Goal: Task Accomplishment & Management: Complete application form

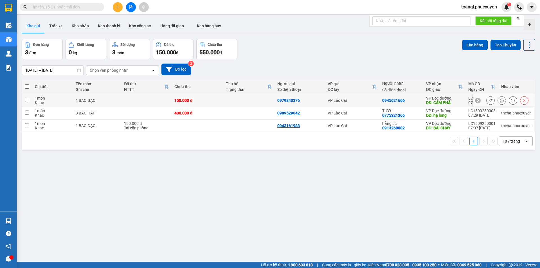
click at [488, 101] on icon at bounding box center [490, 100] width 4 height 4
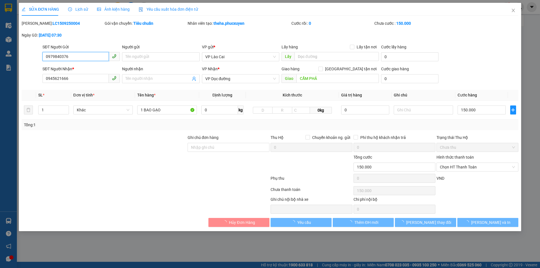
type input "0979840376"
type input "0945621666"
type input "CẨM PHẢ"
type input "150.000"
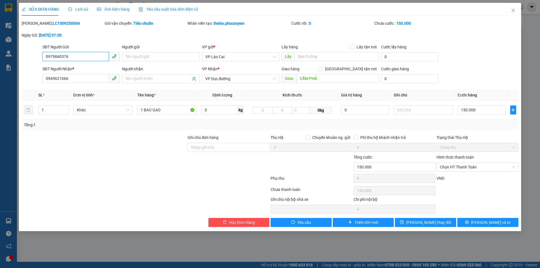
drag, startPoint x: 69, startPoint y: 54, endPoint x: 32, endPoint y: 64, distance: 38.4
click at [32, 64] on form "SĐT Người Gửi 0979840376 0979840376 Người gửi Tên người gửi VP gửi * VP Lào Cai…" at bounding box center [270, 65] width 497 height 42
drag, startPoint x: 77, startPoint y: 75, endPoint x: 15, endPoint y: 85, distance: 62.6
click at [15, 85] on div "SỬA ĐƠN HÀNG Lịch sử Ảnh kiện hàng Yêu cầu xuất hóa đơn điện tử Total Paid Fee …" at bounding box center [270, 134] width 540 height 268
click at [516, 12] on span "Close" at bounding box center [513, 11] width 16 height 16
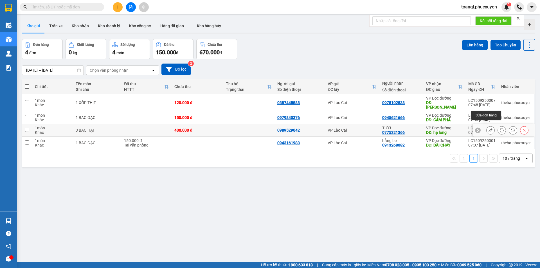
click at [488, 128] on icon at bounding box center [490, 130] width 4 height 4
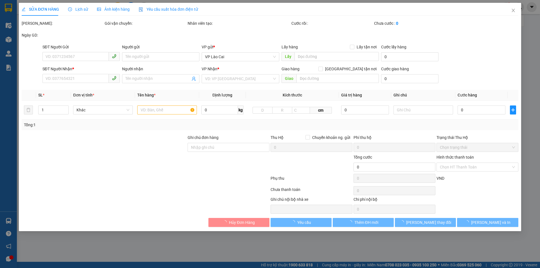
type input "0989529042"
type input "0775321366"
type input "TƯƠI"
type input "hạ long"
type input "400.000"
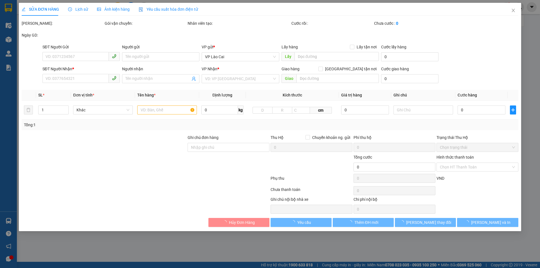
type input "400.000"
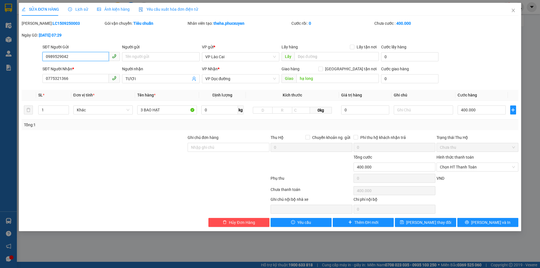
drag, startPoint x: 77, startPoint y: 56, endPoint x: 26, endPoint y: 65, distance: 51.7
click at [26, 65] on form "SĐT Người Gửi 0989529042 0989529042 Người gửi Tên người gửi VP gửi * VP Lào Cai…" at bounding box center [270, 65] width 497 height 42
drag, startPoint x: 71, startPoint y: 75, endPoint x: 22, endPoint y: 93, distance: 51.9
click at [22, 93] on div "Total Paid Fee 0 Total UnPaid Fee 400.000 Cash Collection Total Fee Mã ĐH: LC15…" at bounding box center [270, 123] width 497 height 207
click at [520, 15] on span "Close" at bounding box center [513, 11] width 16 height 16
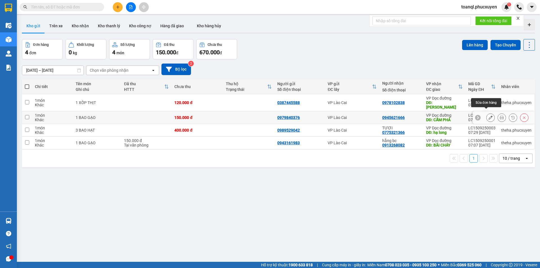
click at [488, 116] on icon at bounding box center [490, 118] width 4 height 4
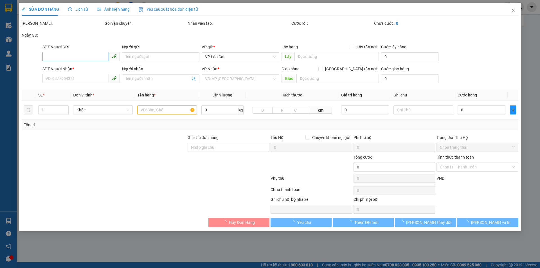
type input "0979840376"
type input "0945621666"
type input "CẨM PHẢ"
type input "150.000"
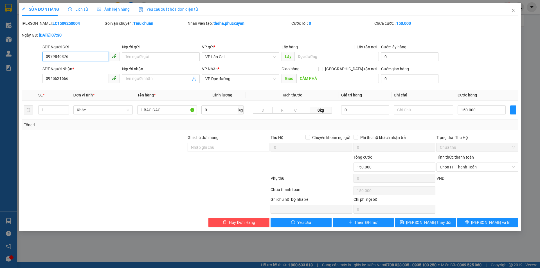
drag, startPoint x: 75, startPoint y: 58, endPoint x: 29, endPoint y: 78, distance: 50.4
click at [29, 78] on form "SĐT Người Gửi 0979840376 0979840376 Người gửi Tên người gửi VP gửi * VP Lào Cai…" at bounding box center [270, 65] width 497 height 42
drag, startPoint x: 73, startPoint y: 80, endPoint x: 18, endPoint y: 89, distance: 55.6
click at [18, 89] on div "SỬA ĐƠN HÀNG Lịch sử Ảnh kiện hàng Yêu cầu xuất hóa đơn điện tử Total Paid Fee …" at bounding box center [270, 134] width 540 height 268
click at [511, 13] on span "Close" at bounding box center [513, 11] width 16 height 16
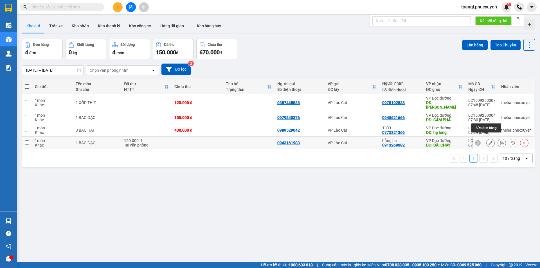
click at [486, 139] on button at bounding box center [490, 143] width 8 height 10
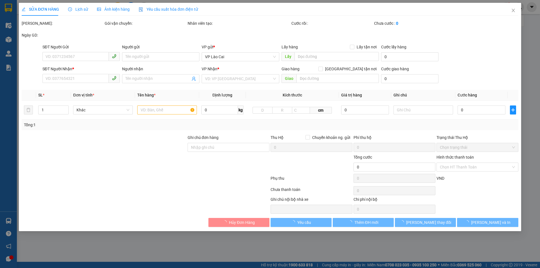
type input "0943161983"
type input "0913268082"
type input "hằng bc"
type input "BÃI CHÁY"
type input "150.000"
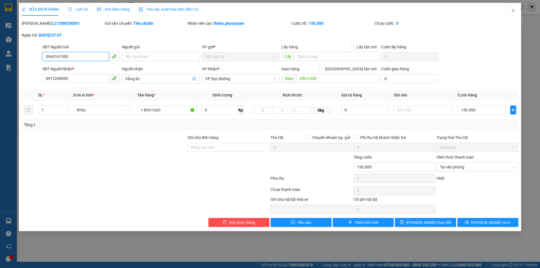
drag, startPoint x: 80, startPoint y: 57, endPoint x: 16, endPoint y: 73, distance: 65.1
click at [16, 73] on div "SỬA ĐƠN HÀNG Lịch sử Ảnh kiện hàng Yêu cầu xuất hóa đơn điện tử Total Paid Fee …" at bounding box center [270, 134] width 540 height 268
drag, startPoint x: 46, startPoint y: 87, endPoint x: 0, endPoint y: 103, distance: 48.2
click at [0, 103] on div "SỬA ĐƠN HÀNG Lịch sử Ảnh kiện hàng Yêu cầu xuất hóa đơn điện tử Total Paid Fee …" at bounding box center [270, 134] width 540 height 268
click at [511, 9] on icon "close" at bounding box center [513, 10] width 4 height 4
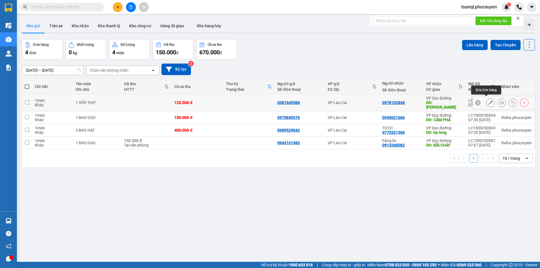
click at [488, 101] on icon at bounding box center [490, 103] width 4 height 4
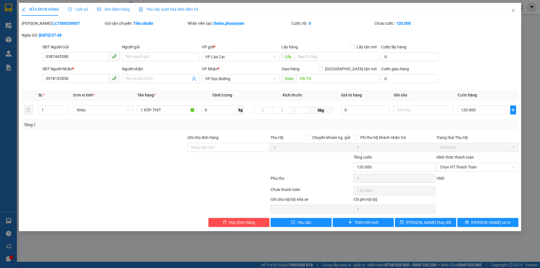
type input "0387445588"
type input "0978102838"
type input "HÀ TU"
type input "120.000"
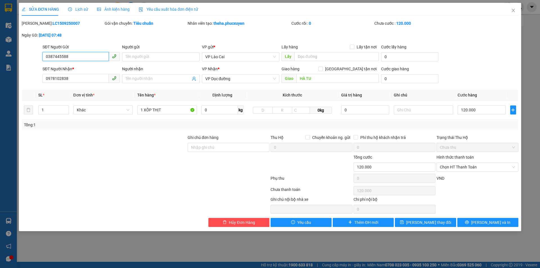
drag, startPoint x: 71, startPoint y: 55, endPoint x: 27, endPoint y: 76, distance: 48.8
click at [27, 76] on form "SĐT Người Gửi 0387445588 0387445588 Người gửi Tên người gửi VP gửi * VP Lào Cai…" at bounding box center [270, 65] width 497 height 42
drag, startPoint x: 53, startPoint y: 84, endPoint x: 34, endPoint y: 91, distance: 19.9
click at [34, 91] on div "Total Paid Fee 0 Total UnPaid Fee 120.000 Cash Collection Total Fee Mã ĐH: LC15…" at bounding box center [270, 123] width 497 height 207
click at [515, 11] on icon "close" at bounding box center [513, 10] width 4 height 4
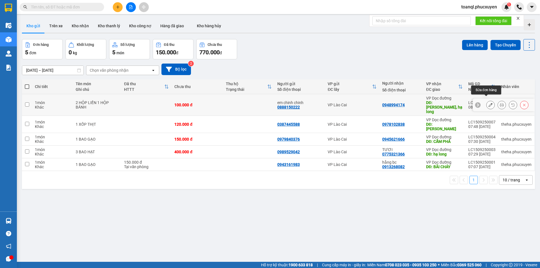
click at [488, 103] on icon at bounding box center [490, 105] width 4 height 4
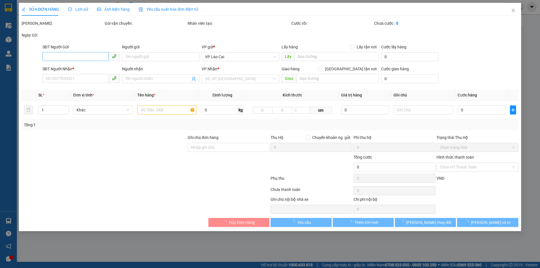
type input "0888150222"
type input "em chinh chinh"
type input "0948994174"
type input "Hà Tu, hạ long"
type input "100.000"
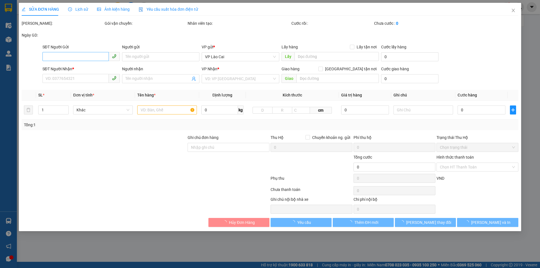
type input "100.000"
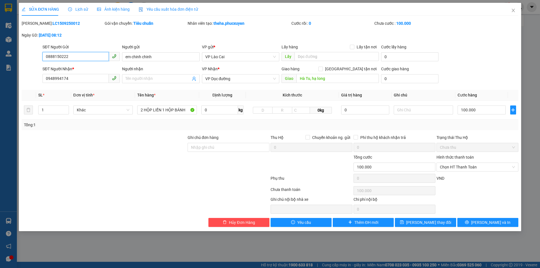
drag, startPoint x: 75, startPoint y: 58, endPoint x: 43, endPoint y: 62, distance: 32.3
click at [43, 62] on div "SĐT Người Gửi 0888150222 0888150222" at bounding box center [80, 54] width 77 height 20
drag, startPoint x: 56, startPoint y: 81, endPoint x: 0, endPoint y: 94, distance: 57.7
click at [0, 94] on div "SỬA ĐƠN HÀNG Lịch sử Ảnh kiện hàng Yêu cầu xuất hóa đơn điện tử Total Paid Fee …" at bounding box center [270, 134] width 540 height 268
click at [516, 7] on span "Close" at bounding box center [513, 11] width 16 height 16
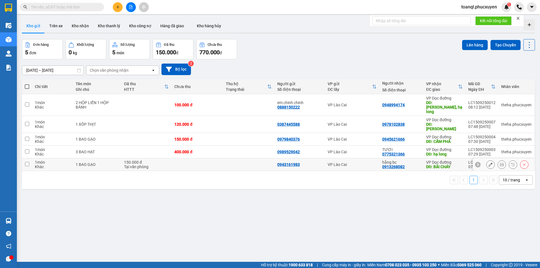
click at [164, 164] on div "Tại văn phòng" at bounding box center [146, 166] width 45 height 4
checkbox input "true"
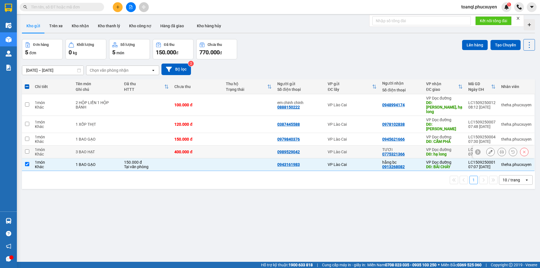
click at [172, 146] on td "400.000 đ" at bounding box center [197, 152] width 51 height 13
checkbox input "true"
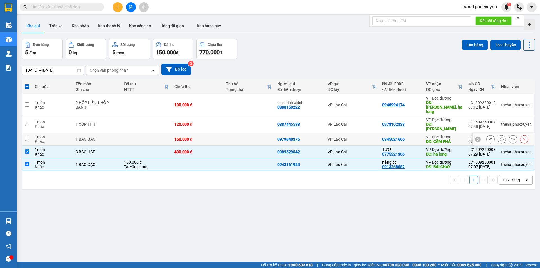
click at [174, 137] on div "150.000 đ" at bounding box center [197, 139] width 46 height 4
checkbox input "true"
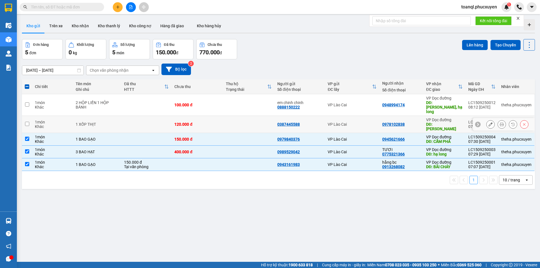
click at [174, 122] on div "120.000 đ" at bounding box center [197, 124] width 46 height 4
checkbox input "true"
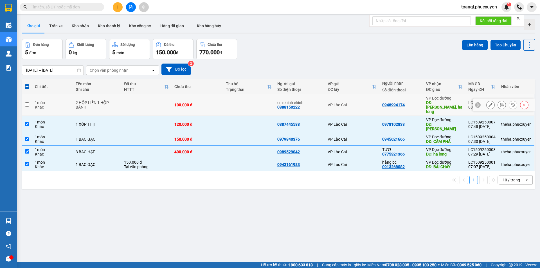
click at [171, 105] on td at bounding box center [146, 105] width 50 height 22
checkbox input "true"
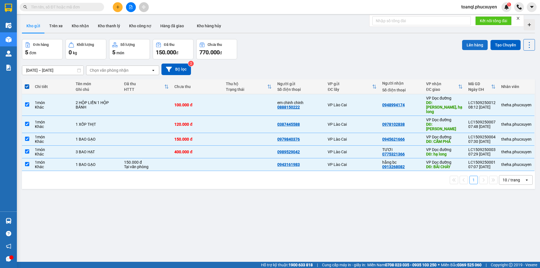
click at [470, 44] on button "Lên hàng" at bounding box center [475, 45] width 26 height 10
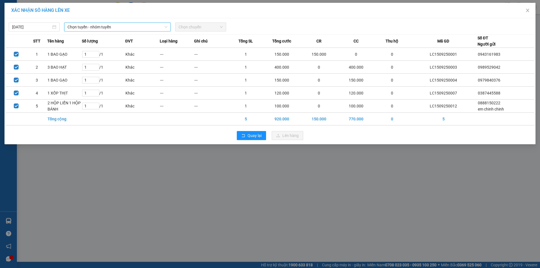
click at [122, 28] on span "Chọn tuyến - nhóm tuyến" at bounding box center [117, 27] width 100 height 8
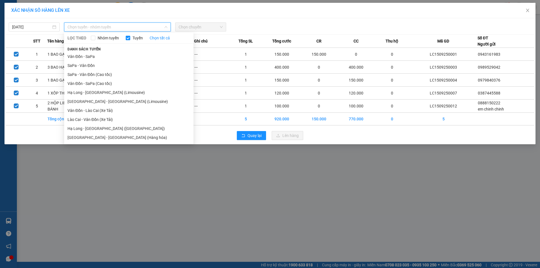
drag, startPoint x: 87, startPoint y: 66, endPoint x: 172, endPoint y: 37, distance: 89.5
click at [88, 66] on li "SaPa - Vân Đồn" at bounding box center [128, 65] width 129 height 9
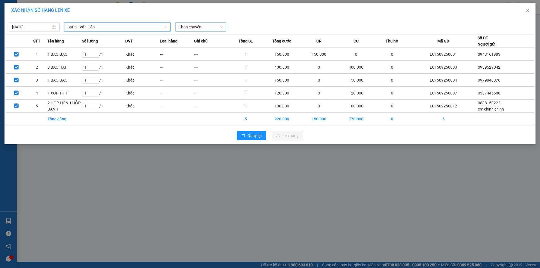
click at [192, 28] on span "Chọn chuyến" at bounding box center [201, 27] width 44 height 8
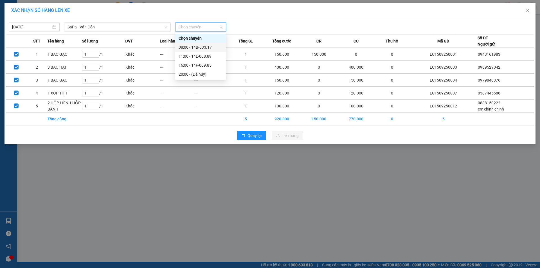
click at [197, 47] on div "08:00 - 14B-033.17" at bounding box center [201, 47] width 44 height 6
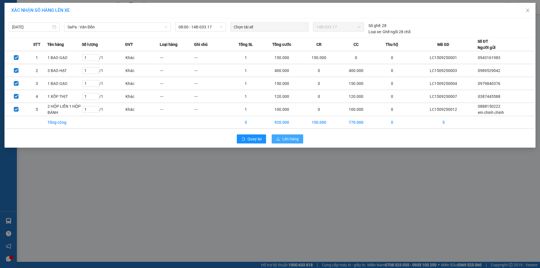
click at [288, 137] on span "Lên hàng" at bounding box center [290, 139] width 16 height 6
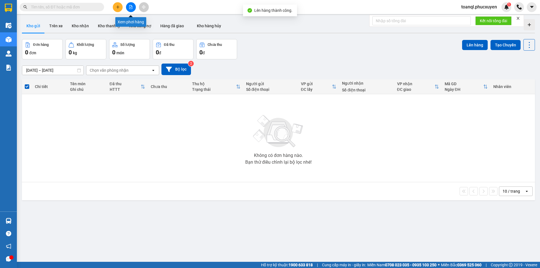
click at [132, 7] on icon "file-add" at bounding box center [131, 7] width 4 height 4
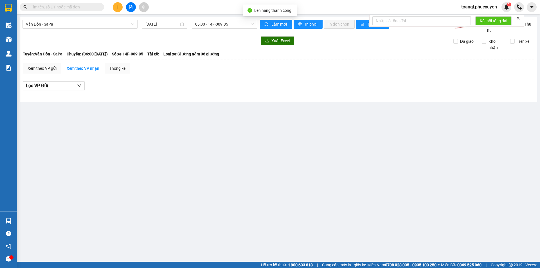
click at [67, 29] on div "Vân Đồn - SaPa 15/09/2025 06:00 - 14F-009.85" at bounding box center [139, 27] width 234 height 14
click at [71, 26] on span "Vân Đồn - SaPa" at bounding box center [80, 24] width 108 height 8
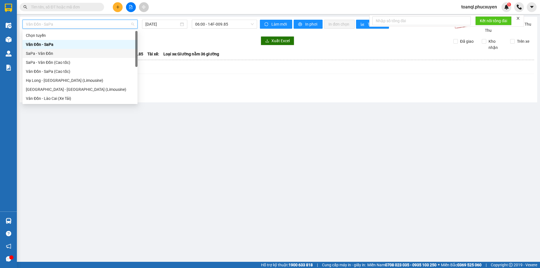
drag, startPoint x: 46, startPoint y: 54, endPoint x: 175, endPoint y: 12, distance: 135.0
click at [47, 54] on div "SaPa - Vân Đồn" at bounding box center [80, 53] width 108 height 6
type input "15/09/2025"
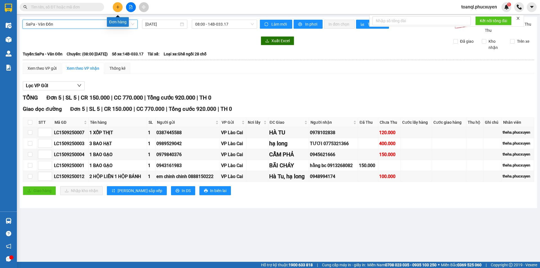
click at [119, 9] on button at bounding box center [118, 7] width 10 height 10
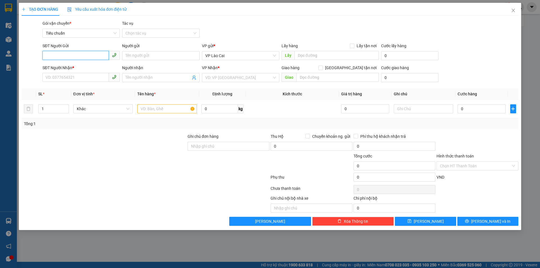
click at [76, 56] on input "SĐT Người Gửi" at bounding box center [75, 55] width 66 height 9
paste input "0387445588"
type input "0387445588"
click at [75, 78] on input "SĐT Người Nhận *" at bounding box center [75, 77] width 66 height 9
type input "0352760097"
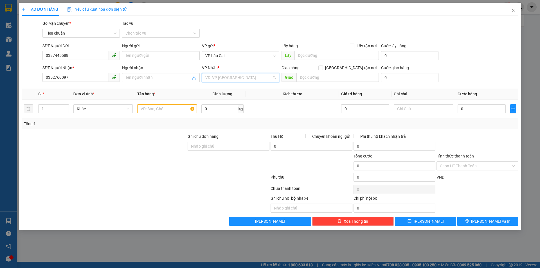
click at [233, 76] on input "search" at bounding box center [238, 77] width 67 height 8
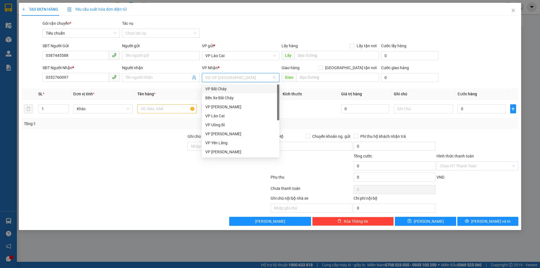
scroll to position [90, 0]
click at [220, 152] on div "VP Dọc đường" at bounding box center [240, 152] width 71 height 6
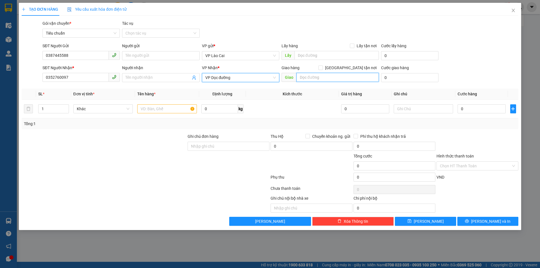
click at [325, 77] on input "text" at bounding box center [337, 77] width 82 height 9
type input "CẨM PHẢ"
click at [157, 104] on div at bounding box center [167, 108] width 60 height 11
click at [159, 113] on input "text" at bounding box center [167, 108] width 60 height 9
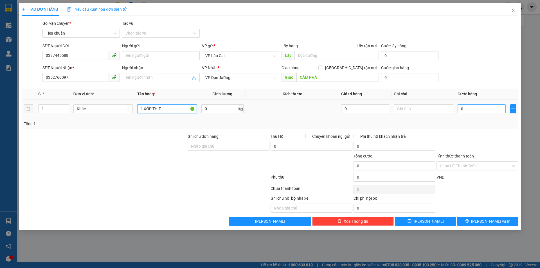
type input "1 XỐP THỊT"
click at [481, 111] on input "0" at bounding box center [481, 108] width 48 height 9
type input "8"
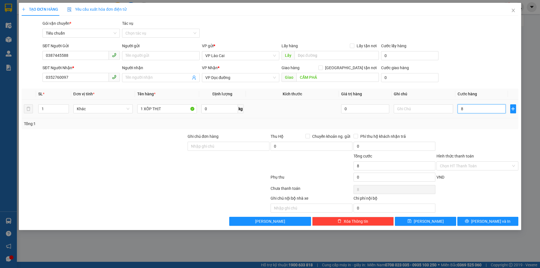
type input "80"
type input "80.000"
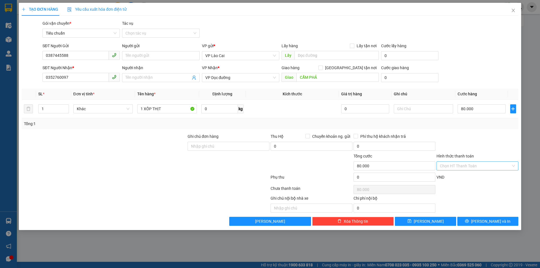
click at [446, 163] on input "Hình thức thanh toán" at bounding box center [475, 166] width 71 height 8
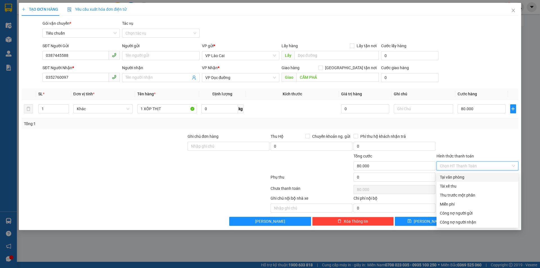
click at [458, 179] on div "Tại văn phòng" at bounding box center [477, 177] width 75 height 6
type input "0"
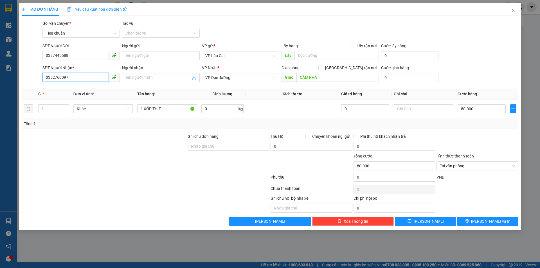
drag, startPoint x: 70, startPoint y: 77, endPoint x: 14, endPoint y: 90, distance: 57.4
click at [12, 90] on div "TẠO ĐƠN HÀNG Yêu cầu xuất hóa đơn điện tử Transit Pickup Surcharge Ids Transit …" at bounding box center [270, 134] width 540 height 268
click at [487, 221] on span "Lưu và In" at bounding box center [490, 221] width 39 height 6
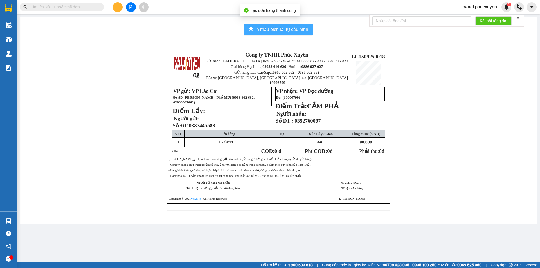
click at [266, 30] on span "In mẫu biên lai tự cấu hình" at bounding box center [281, 29] width 53 height 7
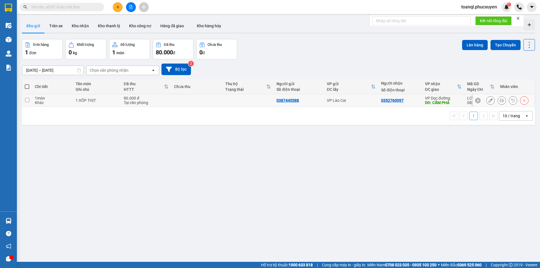
click at [202, 103] on td at bounding box center [196, 100] width 51 height 13
checkbox input "true"
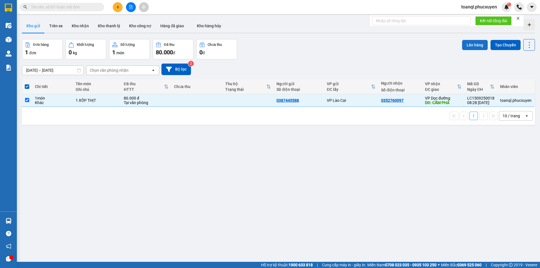
click at [475, 44] on button "Lên hàng" at bounding box center [475, 45] width 26 height 10
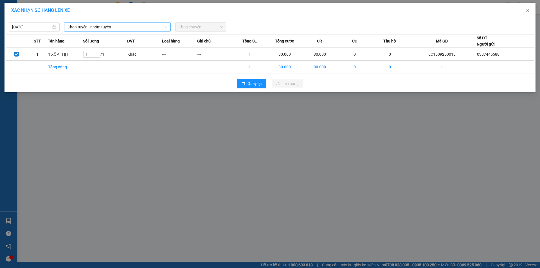
click at [96, 26] on span "Chọn tuyến - nhóm tuyến" at bounding box center [117, 27] width 100 height 8
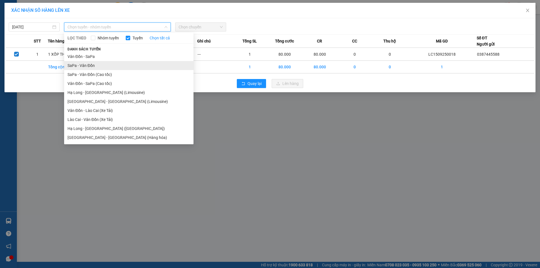
click at [86, 68] on li "SaPa - Vân Đồn" at bounding box center [128, 65] width 129 height 9
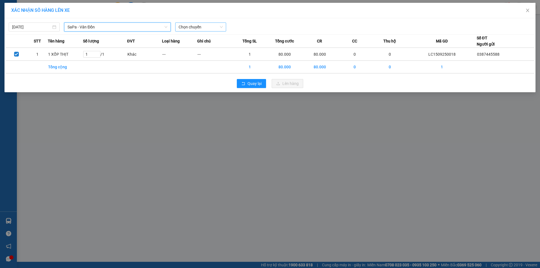
click at [192, 27] on span "Chọn chuyến" at bounding box center [201, 27] width 44 height 8
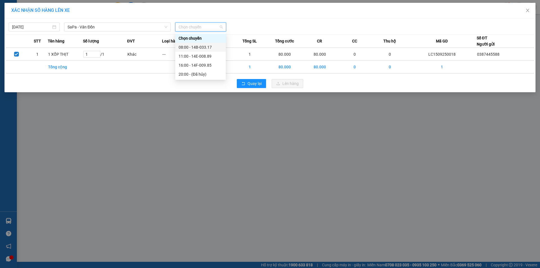
click at [203, 44] on div "08:00 - 14B-033.17" at bounding box center [201, 47] width 44 height 6
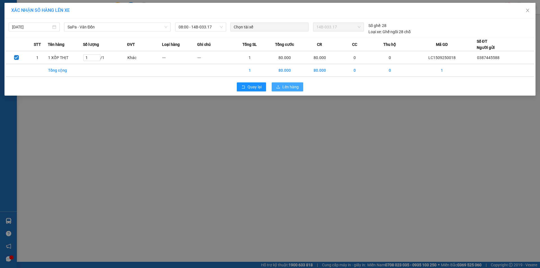
click at [295, 85] on span "Lên hàng" at bounding box center [290, 87] width 16 height 6
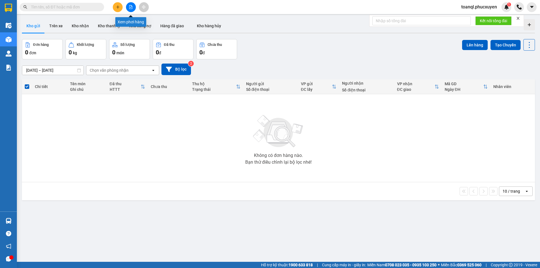
click at [132, 8] on icon "file-add" at bounding box center [131, 7] width 4 height 4
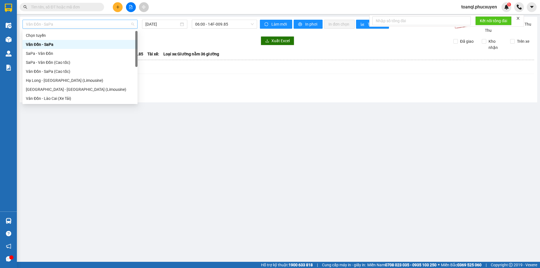
click at [86, 26] on span "Vân Đồn - SaPa" at bounding box center [80, 24] width 108 height 8
click at [52, 51] on div "SaPa - Vân Đồn" at bounding box center [80, 53] width 108 height 6
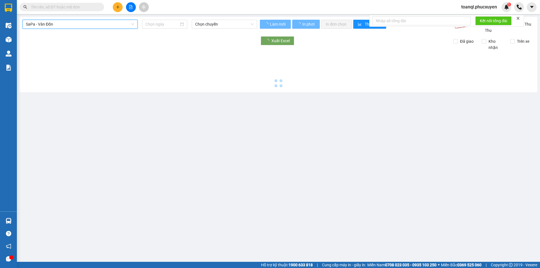
type input "15/09/2025"
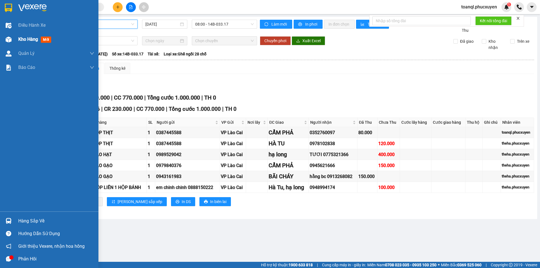
click at [12, 38] on div at bounding box center [9, 40] width 10 height 10
